Goal: Task Accomplishment & Management: Manage account settings

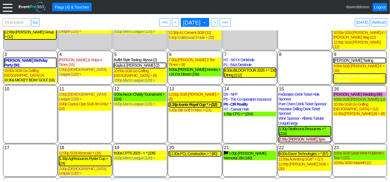
scroll to position [90, 0]
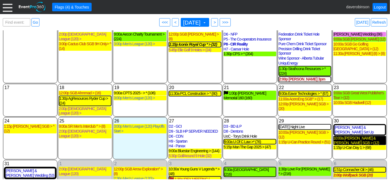
click at [356, 136] on div "10:00a Brian & Taylor SGB > (12)" at bounding box center [359, 140] width 53 height 9
click at [217, 22] on span ">" at bounding box center [214, 23] width 4 height 6
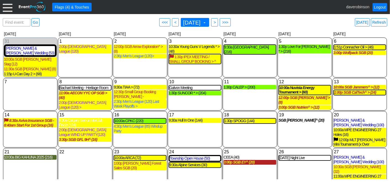
scroll to position [7, 0]
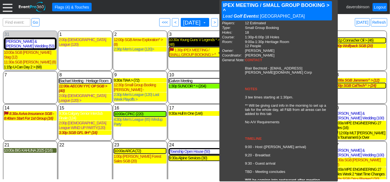
click at [211, 41] on div "10:30a Young Guns V Legends * > (48)" at bounding box center [195, 42] width 53 height 9
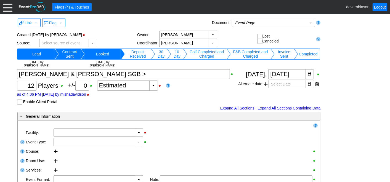
type input "Heritage Pointe Golf Club"
type input "1156415"
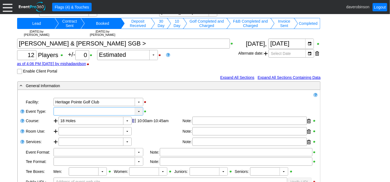
click at [138, 110] on div "▼" at bounding box center [139, 112] width 8 height 8
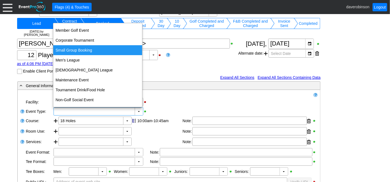
click at [89, 52] on div "Small Group Booking" at bounding box center [97, 50] width 89 height 10
type input "Small Group Booking"
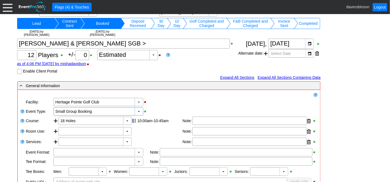
click at [159, 66] on div "Χ 12 Players +/- Χ 0 ▼ Χ Estimated as of 4:06 PM on Wednesday, 7/30/2025 by mis…" at bounding box center [127, 56] width 221 height 35
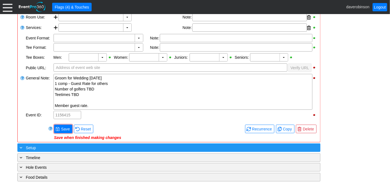
scroll to position [153, 0]
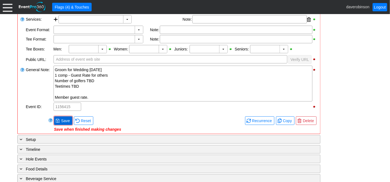
click at [65, 116] on span "● Save" at bounding box center [63, 120] width 18 height 9
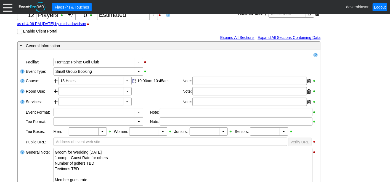
scroll to position [0, 0]
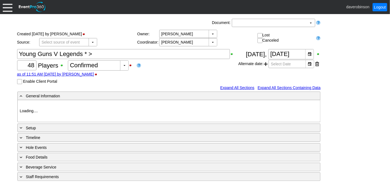
type input "Heritage Pointe Golf Club"
type input "Corporate Tournament"
type input "1188786"
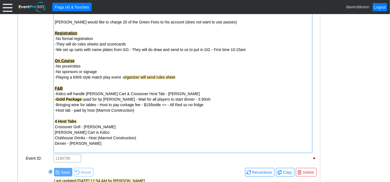
scroll to position [202, 0]
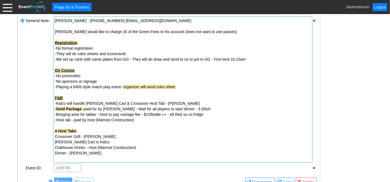
click at [84, 130] on div "4 Host Tabs" at bounding box center [183, 131] width 256 height 6
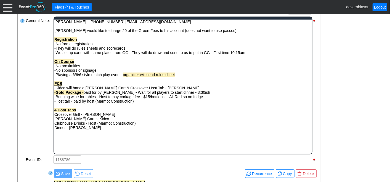
scroll to position [0, 0]
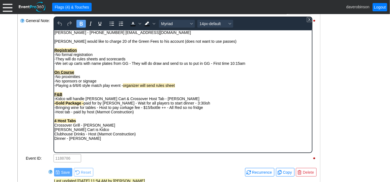
click at [86, 122] on div "4 Host Tabs" at bounding box center [182, 120] width 257 height 4
click at [195, 120] on div "4 Host Tabs - All billed separately" at bounding box center [182, 120] width 257 height 4
click at [191, 123] on div "4 Host Tabs - All billed separately" at bounding box center [182, 120] width 257 height 4
click at [74, 134] on div "Clubhouse Drinks - Host (Marmot Construction)" at bounding box center [182, 134] width 257 height 4
click at [73, 129] on div "[PERSON_NAME] Cart is Kidco" at bounding box center [182, 129] width 257 height 4
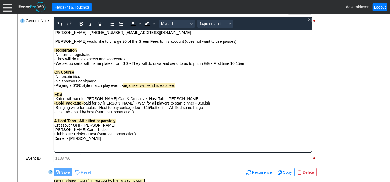
drag, startPoint x: 54, startPoint y: 127, endPoint x: 58, endPoint y: 127, distance: 4.1
click at [152, 133] on div "Clubhouse Drinks - Host (Marmot Construction)" at bounding box center [182, 134] width 257 height 4
drag, startPoint x: 80, startPoint y: 126, endPoint x: 52, endPoint y: 127, distance: 27.9
click at [54, 127] on html "[PERSON_NAME] - [PHONE_NUMBER] [EMAIL_ADDRESS][DOMAIN_NAME] [PERSON_NAME] would…" at bounding box center [183, 89] width 258 height 118
click at [81, 25] on icon "Bold" at bounding box center [81, 23] width 7 height 7
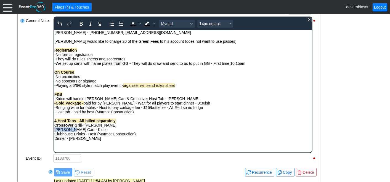
drag, startPoint x: 70, startPoint y: 132, endPoint x: 51, endPoint y: 132, distance: 19.0
click at [54, 132] on html "[PERSON_NAME] - [PHONE_NUMBER] [EMAIL_ADDRESS][DOMAIN_NAME] [PERSON_NAME] would…" at bounding box center [183, 89] width 258 height 118
drag, startPoint x: 79, startPoint y: 24, endPoint x: 25, endPoint y: 10, distance: 55.4
click at [79, 24] on icon "Bold" at bounding box center [81, 23] width 7 height 7
drag, startPoint x: 84, startPoint y: 136, endPoint x: 54, endPoint y: 134, distance: 29.9
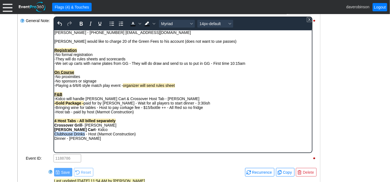
click at [54, 134] on div "Clubhouse Drinks - Host (Marmot Construction)" at bounding box center [182, 134] width 257 height 4
drag, startPoint x: 80, startPoint y: 22, endPoint x: 25, endPoint y: 6, distance: 57.1
click at [80, 22] on icon "Bold" at bounding box center [81, 23] width 7 height 7
drag, startPoint x: 65, startPoint y: 141, endPoint x: 52, endPoint y: 141, distance: 13.0
click at [54, 141] on html "[PERSON_NAME] - [PHONE_NUMBER] [EMAIL_ADDRESS][DOMAIN_NAME] [PERSON_NAME] would…" at bounding box center [183, 89] width 258 height 118
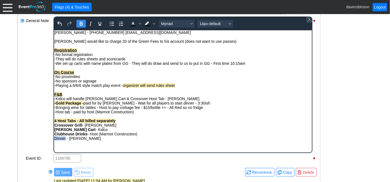
click at [84, 24] on icon "Bold" at bounding box center [81, 23] width 7 height 7
click at [87, 136] on div "Clubhouse Drinks - Host (Marmot Construction)" at bounding box center [182, 134] width 257 height 4
click at [30, 101] on div "General Note:" at bounding box center [39, 85] width 28 height 138
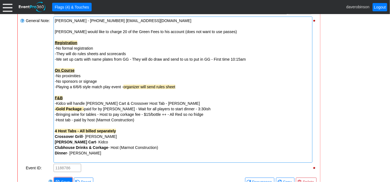
scroll to position [233, 0]
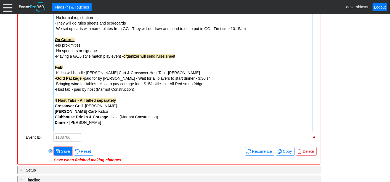
click at [58, 99] on strong "4 Host Tabs - All billed separately" at bounding box center [85, 100] width 61 height 4
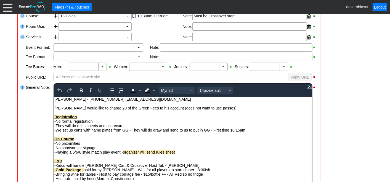
scroll to position [197, 0]
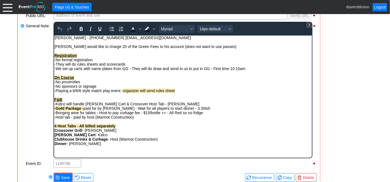
click at [58, 127] on strong "4 Host Tabs - All billed separately" at bounding box center [84, 126] width 61 height 4
click at [93, 153] on body "[PERSON_NAME] - [PHONE_NUMBER] [EMAIL_ADDRESS][DOMAIN_NAME] [PERSON_NAME] would…" at bounding box center [183, 94] width 258 height 118
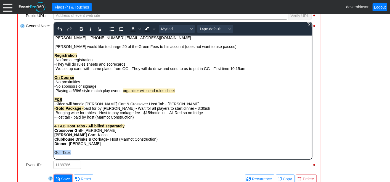
drag, startPoint x: 82, startPoint y: 157, endPoint x: 101, endPoint y: 189, distance: 37.4
click at [54, 154] on html "[PERSON_NAME] - [PHONE_NUMBER] [EMAIL_ADDRESS][DOMAIN_NAME] [PERSON_NAME] would…" at bounding box center [183, 96] width 258 height 122
click at [81, 28] on icon "Bold" at bounding box center [80, 29] width 3 height 4
click at [153, 31] on span "Background color Black" at bounding box center [154, 29] width 4 height 8
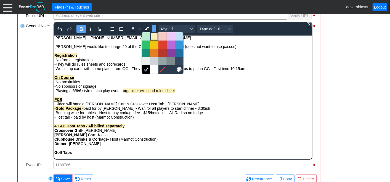
click at [154, 37] on div at bounding box center [154, 36] width 7 height 7
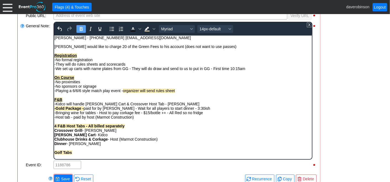
click at [101, 155] on div "Golf Tabs" at bounding box center [182, 152] width 257 height 4
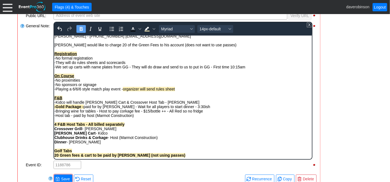
scroll to position [6, 0]
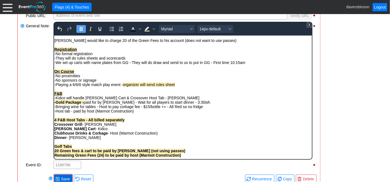
click at [60, 178] on span "Save" at bounding box center [65, 179] width 11 height 6
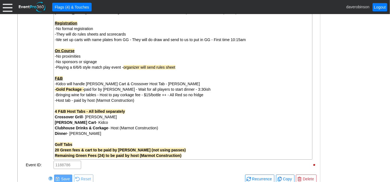
click at [60, 178] on span "Save" at bounding box center [65, 179] width 11 height 6
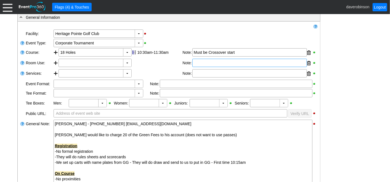
scroll to position [99, 0]
click at [102, 104] on div "▼" at bounding box center [102, 103] width 8 height 8
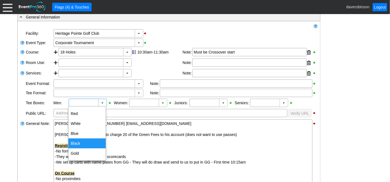
click at [84, 143] on div "Black" at bounding box center [86, 144] width 37 height 10
type input "Black"
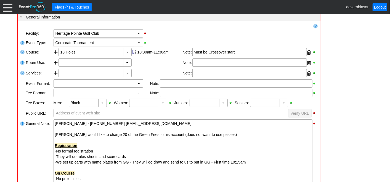
click at [138, 64] on div "▼ Χ Select time" at bounding box center [98, 63] width 79 height 8
click at [127, 63] on div "▼" at bounding box center [127, 63] width 8 height 8
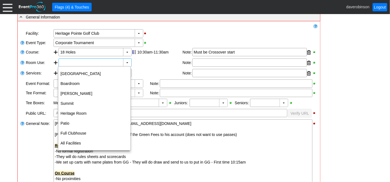
click at [138, 64] on div "▼ Χ Select time" at bounding box center [98, 63] width 79 height 8
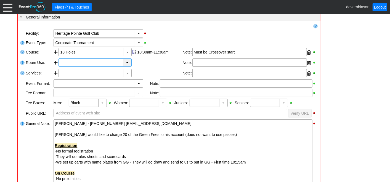
click at [127, 60] on div "▼" at bounding box center [127, 63] width 8 height 8
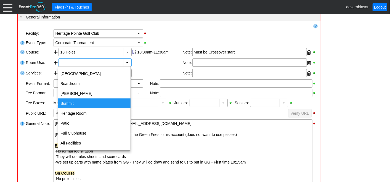
click at [81, 106] on div "Summit" at bounding box center [94, 104] width 72 height 10
type input "Summit"
type input "0:00"
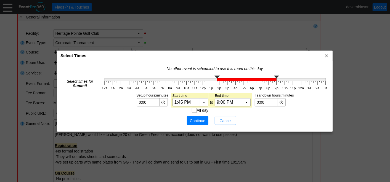
type input "2:00 PM"
click at [220, 82] on g "12a 1a 2a 3a 4a 5a 6a 7a 8a 9a 10a 11a 12p 1p 2p 3p 4p 5p 6p 7p 8p 9p 10p 11p 1…" at bounding box center [214, 83] width 229 height 18
type input "5:00 PM"
click at [244, 78] on g "12a 1a 2a 3a 4a 5a 6a 7a 8a 9a 10a 11a 12p 1p 2p 3p 4p 5p 6p 7p 8p 9p 10p 11p 1…" at bounding box center [214, 83] width 229 height 18
click at [201, 120] on span "Continue" at bounding box center [197, 121] width 17 height 6
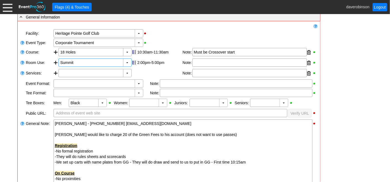
click at [138, 69] on div "▼ Χ Select time" at bounding box center [98, 73] width 79 height 8
click at [139, 85] on div "▼" at bounding box center [139, 84] width 8 height 8
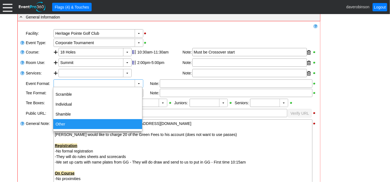
click at [116, 125] on div "Other" at bounding box center [97, 124] width 89 height 10
type input "Other"
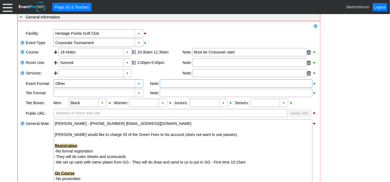
click at [169, 86] on div at bounding box center [236, 83] width 153 height 8
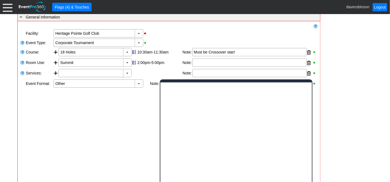
scroll to position [0, 0]
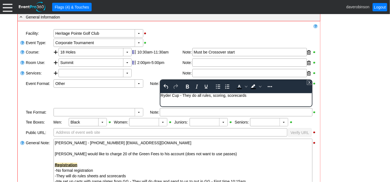
click at [147, 98] on div "Remove all highlights Facility: ▼ Χ [GEOGRAPHIC_DATA] Event Type: ▼ Χ Corporate…" at bounding box center [169, 177] width 298 height 308
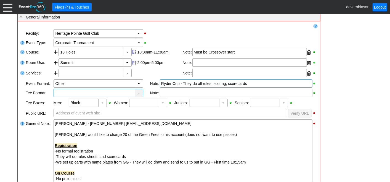
click at [138, 94] on div "▼" at bounding box center [139, 93] width 8 height 8
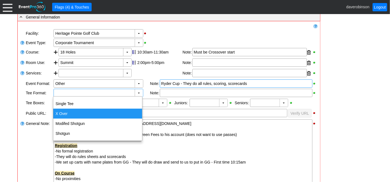
click at [73, 112] on div "X Over" at bounding box center [97, 114] width 89 height 10
type input "X Over"
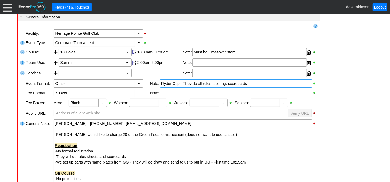
click at [126, 51] on div "▼" at bounding box center [127, 52] width 8 height 8
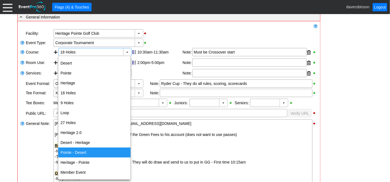
click at [87, 151] on div "Pointe - Desert" at bounding box center [94, 153] width 72 height 10
type input "Pointe - Desert"
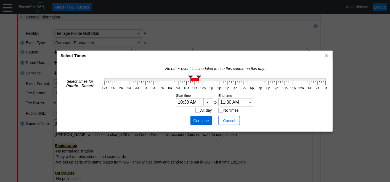
click at [198, 120] on span "Continue" at bounding box center [201, 121] width 17 height 6
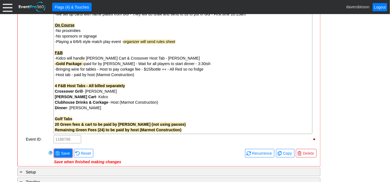
scroll to position [253, 0]
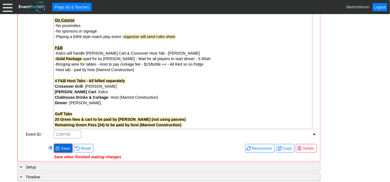
click at [62, 146] on span "Save" at bounding box center [65, 149] width 11 height 6
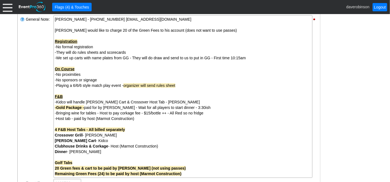
scroll to position [222, 0]
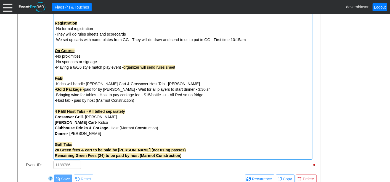
click at [56, 113] on div "4 F&B Host Tabs - All billed separately" at bounding box center [183, 112] width 256 height 6
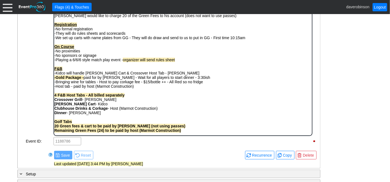
scroll to position [228, 0]
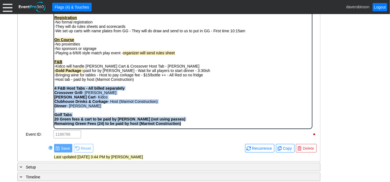
drag, startPoint x: 54, startPoint y: 88, endPoint x: 204, endPoint y: 121, distance: 153.2
click at [204, 121] on div "Registration -No formal registration -They will do rules sheets and scorecards …" at bounding box center [182, 70] width 257 height 110
copy div "4 F&B Host Tabs - All billed separately Crossover Grill - Kent [PERSON_NAME] Ca…"
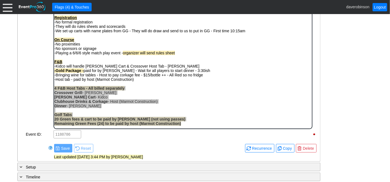
click at [361, 126] on div "- General Information ▼ Loading.... Remove all highlights Facility: ▼ Χ [GEOGRA…" at bounding box center [195, 77] width 359 height 386
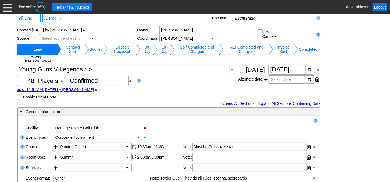
scroll to position [0, 0]
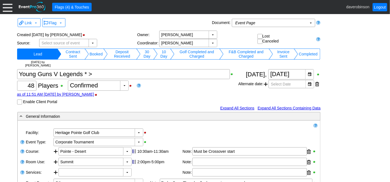
click at [162, 53] on td "10 Day" at bounding box center [164, 54] width 13 height 11
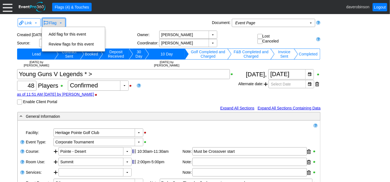
click at [60, 22] on span at bounding box center [61, 23] width 4 height 4
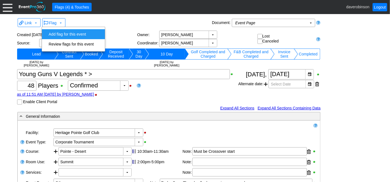
click at [67, 35] on td "Add flag for this event" at bounding box center [70, 34] width 49 height 10
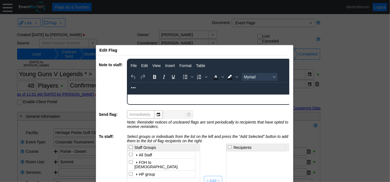
click at [135, 172] on div at bounding box center [136, 174] width 4 height 4
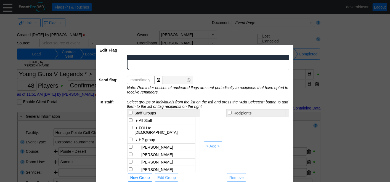
scroll to position [38, 0]
click at [129, 145] on input "checkbox" at bounding box center [131, 147] width 4 height 4
checkbox input "true"
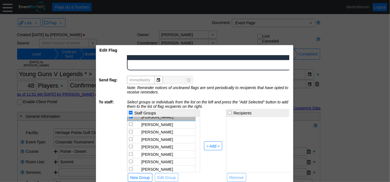
click at [131, 145] on input "checkbox" at bounding box center [131, 147] width 4 height 4
checkbox input "true"
click at [131, 153] on input "checkbox" at bounding box center [131, 155] width 4 height 4
checkbox input "true"
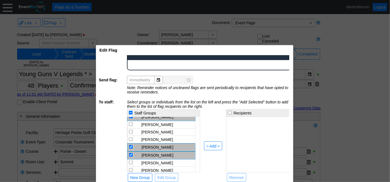
click at [130, 168] on input "checkbox" at bounding box center [131, 170] width 4 height 4
checkbox input "true"
click at [217, 143] on div "> Add >" at bounding box center [212, 146] width 13 height 6
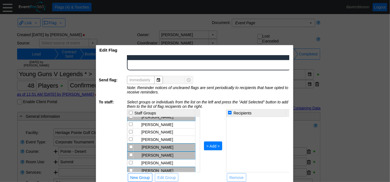
checkbox input "false"
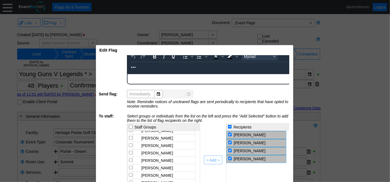
scroll to position [7, 0]
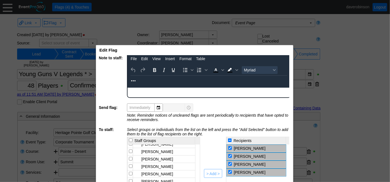
click at [162, 95] on html at bounding box center [208, 90] width 163 height 7
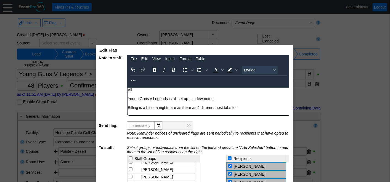
drag, startPoint x: 194, startPoint y: 108, endPoint x: 209, endPoint y: 109, distance: 14.7
click at [195, 108] on div "Billing is a bit of a nightmare as there as 4 different host tabs for" at bounding box center [208, 107] width 162 height 4
click at [244, 105] on div "Billing is a bit of a nightmare as there are 4 different host tabs for" at bounding box center [208, 107] width 162 height 4
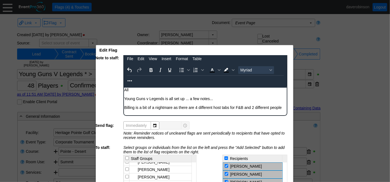
scroll to position [7, 6]
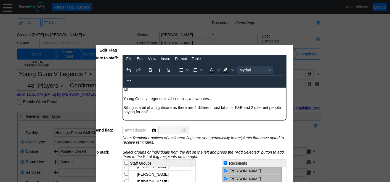
click at [190, 100] on div "Young Guns v Legends is all set up ... a few notes..." at bounding box center [204, 98] width 162 height 4
click at [159, 116] on body "All Young Guns v Legends is all set up ... a few notes... Billing is a bit of a…" at bounding box center [204, 101] width 163 height 29
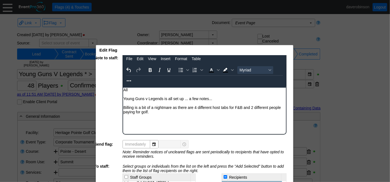
scroll to position [17, 0]
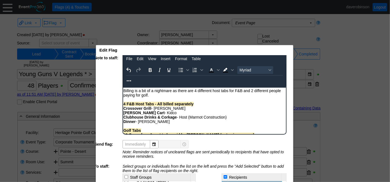
click at [178, 114] on div "[PERSON_NAME] Cart - Kidco" at bounding box center [204, 112] width 162 height 4
click at [123, 123] on strong "Dinner" at bounding box center [129, 121] width 12 height 4
click at [160, 123] on div "Food portion Dinner - [PERSON_NAME]" at bounding box center [204, 121] width 162 height 4
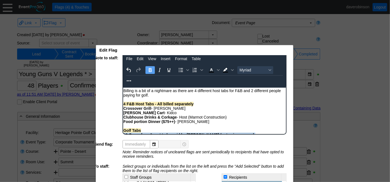
drag, startPoint x: 123, startPoint y: 137, endPoint x: 259, endPoint y: 141, distance: 135.8
click at [259, 141] on div "4 F&B Host Tabs - All billed separately Crossover Grill - Kent [PERSON_NAME] Ca…" at bounding box center [204, 122] width 162 height 40
click at [231, 69] on icon "Background color Black" at bounding box center [232, 70] width 3 height 2
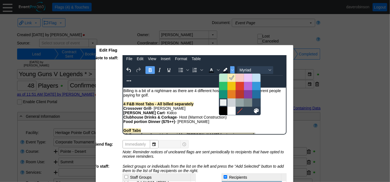
click at [223, 103] on div at bounding box center [223, 102] width 7 height 7
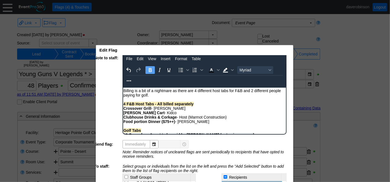
click at [227, 124] on div "Rich Text Area. Press ALT-0 for help." at bounding box center [204, 126] width 162 height 4
drag, startPoint x: 251, startPoint y: 140, endPoint x: 123, endPoint y: 135, distance: 128.1
click at [123, 135] on div "4 F&B Host Tabs - All billed separately Crossover Grill - Kent [PERSON_NAME] Ca…" at bounding box center [204, 122] width 162 height 40
drag, startPoint x: 151, startPoint y: 71, endPoint x: 42, endPoint y: 5, distance: 127.1
click at [151, 71] on icon "Bold" at bounding box center [150, 70] width 7 height 7
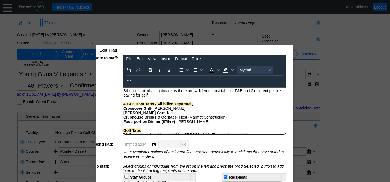
click at [227, 121] on div "Food portion Dinner ($75++) - [PERSON_NAME]" at bounding box center [204, 121] width 162 height 4
click at [152, 108] on div "Crossover Grill - [PERSON_NAME]" at bounding box center [204, 108] width 162 height 4
click at [139, 115] on strong "[PERSON_NAME] Cart" at bounding box center [143, 112] width 41 height 4
click at [239, 53] on div "Edit Flag x" at bounding box center [191, 50] width 191 height 10
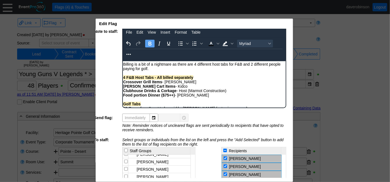
scroll to position [0, 0]
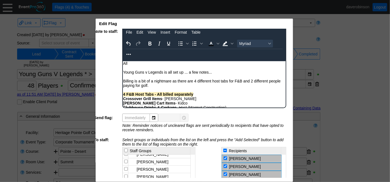
click at [124, 82] on div "Billing is a bit of a nightmare as there are 4 different host tabs for F&B and …" at bounding box center [204, 83] width 162 height 9
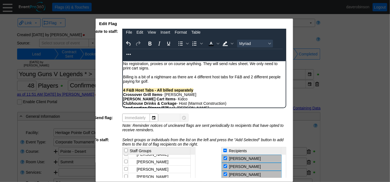
scroll to position [30, 0]
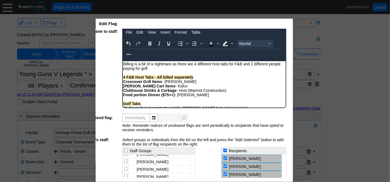
click at [153, 109] on span "20 Green fees & cart to be paid by [PERSON_NAME] (not using passes)" at bounding box center [185, 108] width 124 height 4
click at [156, 110] on span "20 Green Fee/Cart to be paid by [PERSON_NAME] (not using passes)" at bounding box center [183, 108] width 121 height 4
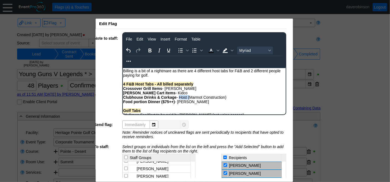
drag, startPoint x: 179, startPoint y: 97, endPoint x: 188, endPoint y: 97, distance: 9.4
click at [188, 97] on div "Clubhouse Drinks & Corkage - Host (Marmot Construction)" at bounding box center [204, 97] width 162 height 4
click at [149, 49] on icon "Bold" at bounding box center [149, 51] width 3 height 4
click at [231, 51] on icon "Background color Light Gray" at bounding box center [232, 50] width 3 height 3
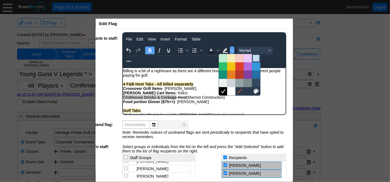
click at [256, 60] on div at bounding box center [256, 58] width 7 height 7
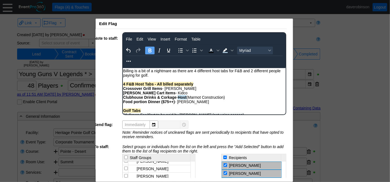
click at [220, 101] on div "Food portion Dinner ($75++) - [PERSON_NAME]" at bounding box center [204, 101] width 162 height 4
drag, startPoint x: 195, startPoint y: 121, endPoint x: 203, endPoint y: 120, distance: 8.0
click at [203, 120] on span "Remaining Green Fees (24) to be paid by host (Marmot Construction)" at bounding box center [182, 119] width 119 height 4
click at [147, 49] on icon "Bold" at bounding box center [150, 50] width 7 height 7
click at [225, 49] on icon "Background color Light Blue" at bounding box center [225, 50] width 7 height 7
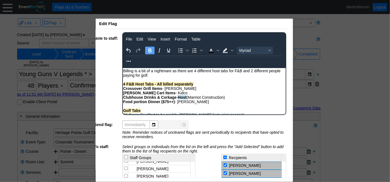
click at [225, 99] on div "Clubhouse Drinks & Corkage - Host (Marmot Construction)" at bounding box center [204, 97] width 162 height 4
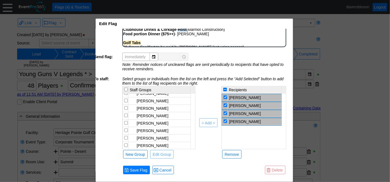
scroll to position [74, 6]
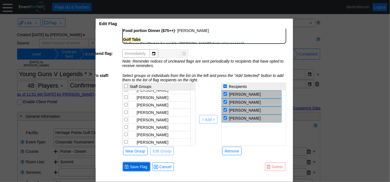
click at [132, 164] on span "Save Flag" at bounding box center [139, 167] width 20 height 6
